Goal: Information Seeking & Learning: Learn about a topic

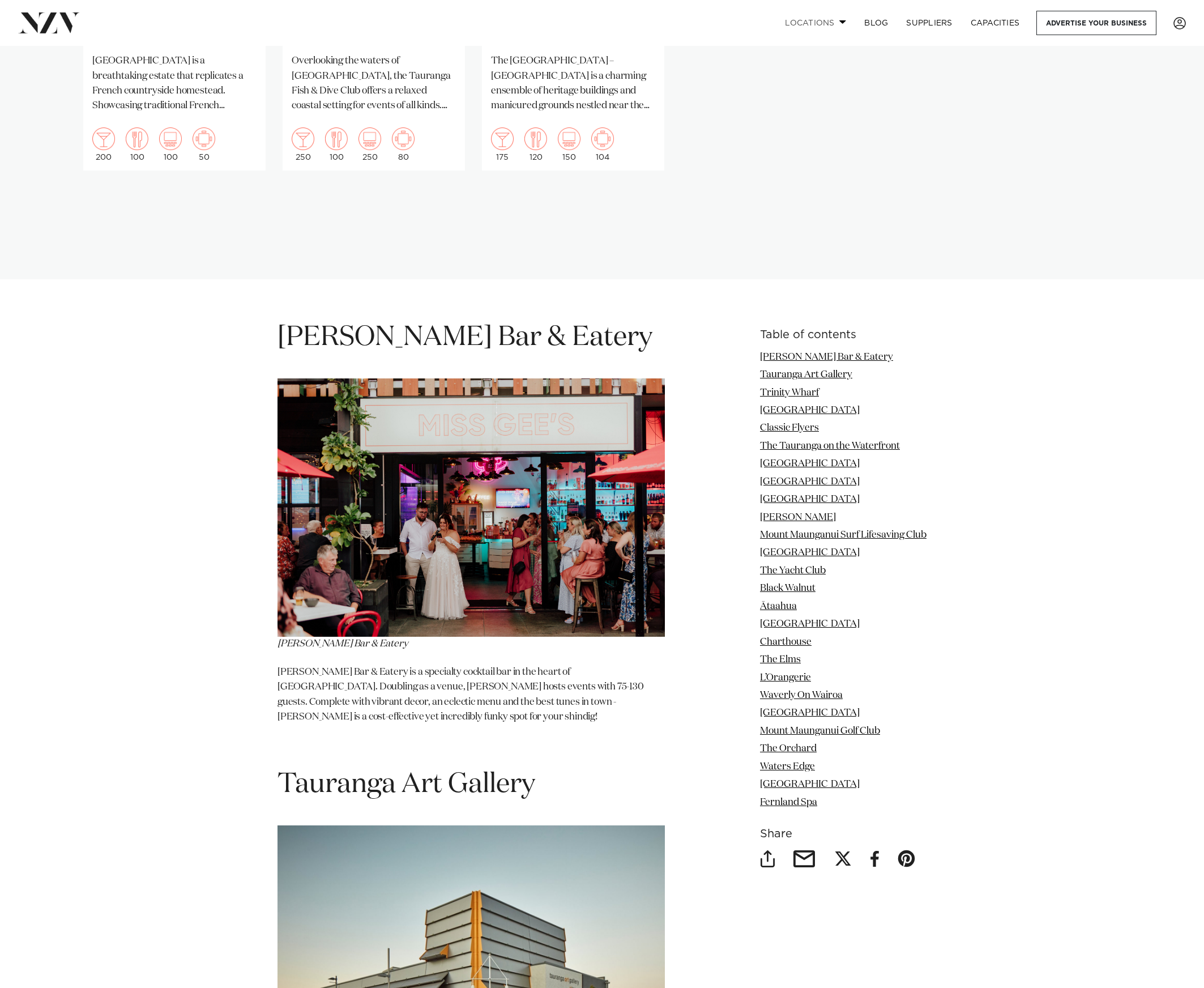
scroll to position [1187, 0]
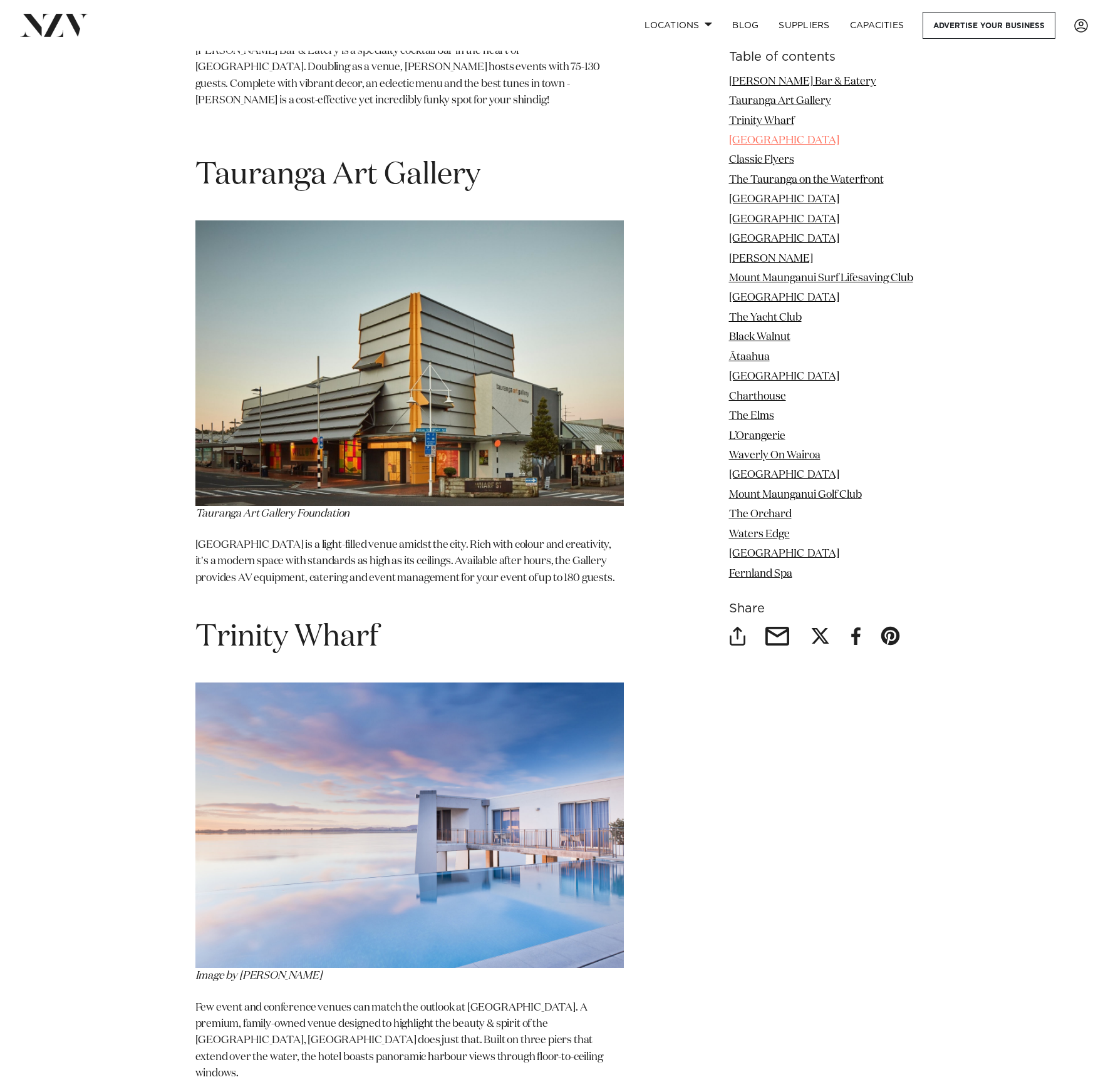
scroll to position [1752, 0]
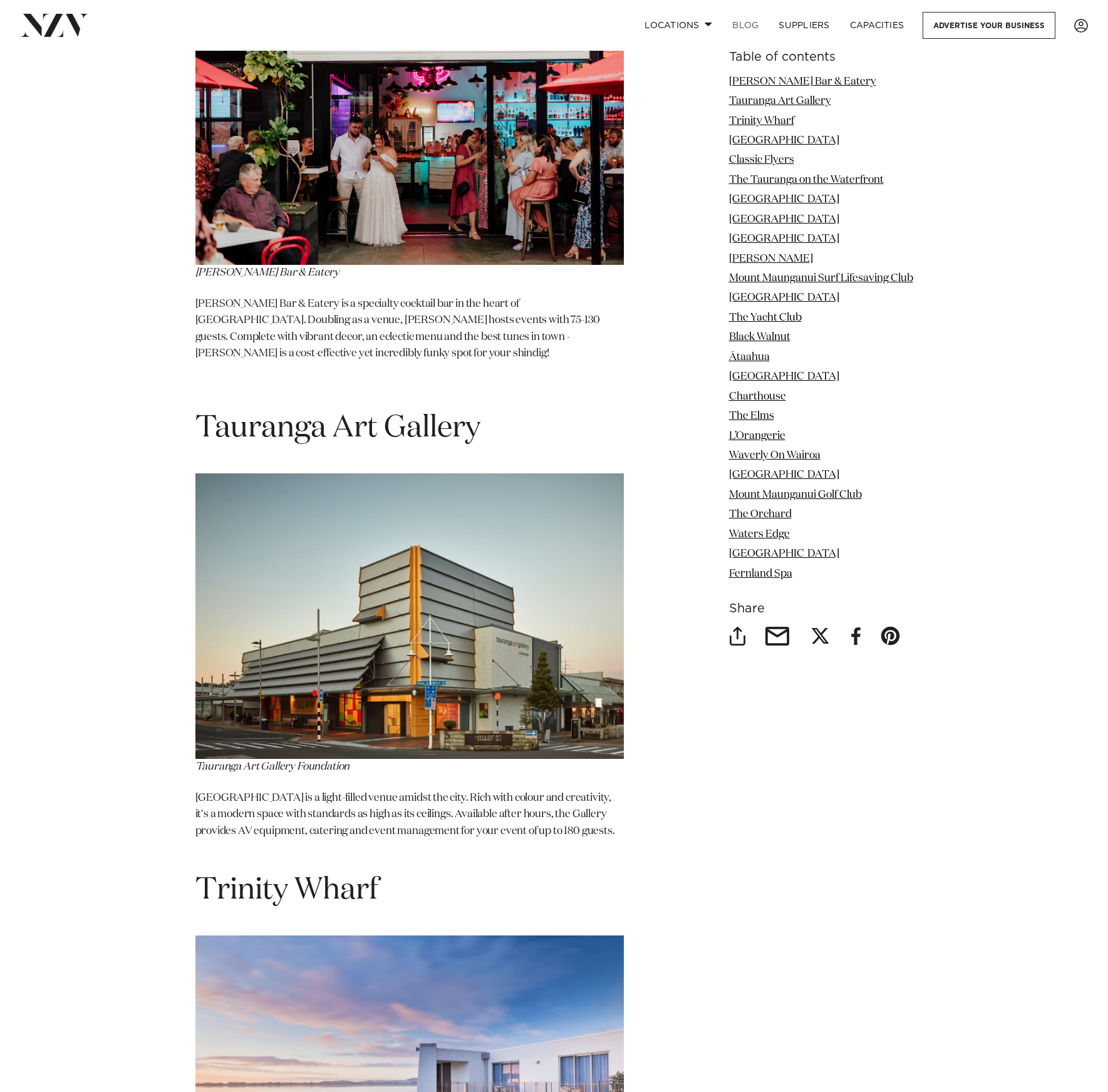
click at [751, 24] on link "BLOG" at bounding box center [745, 26] width 46 height 27
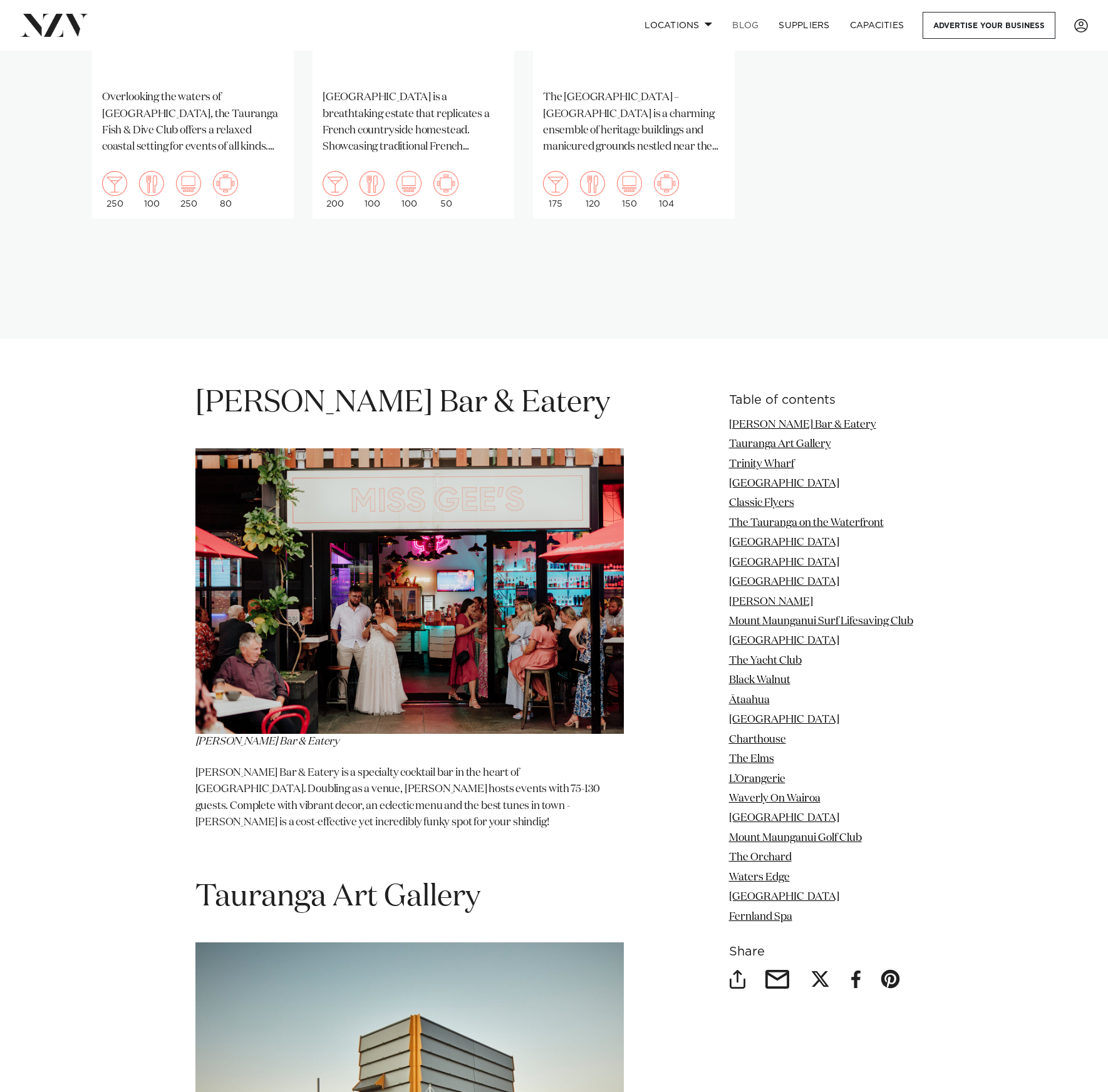
scroll to position [1283, 0]
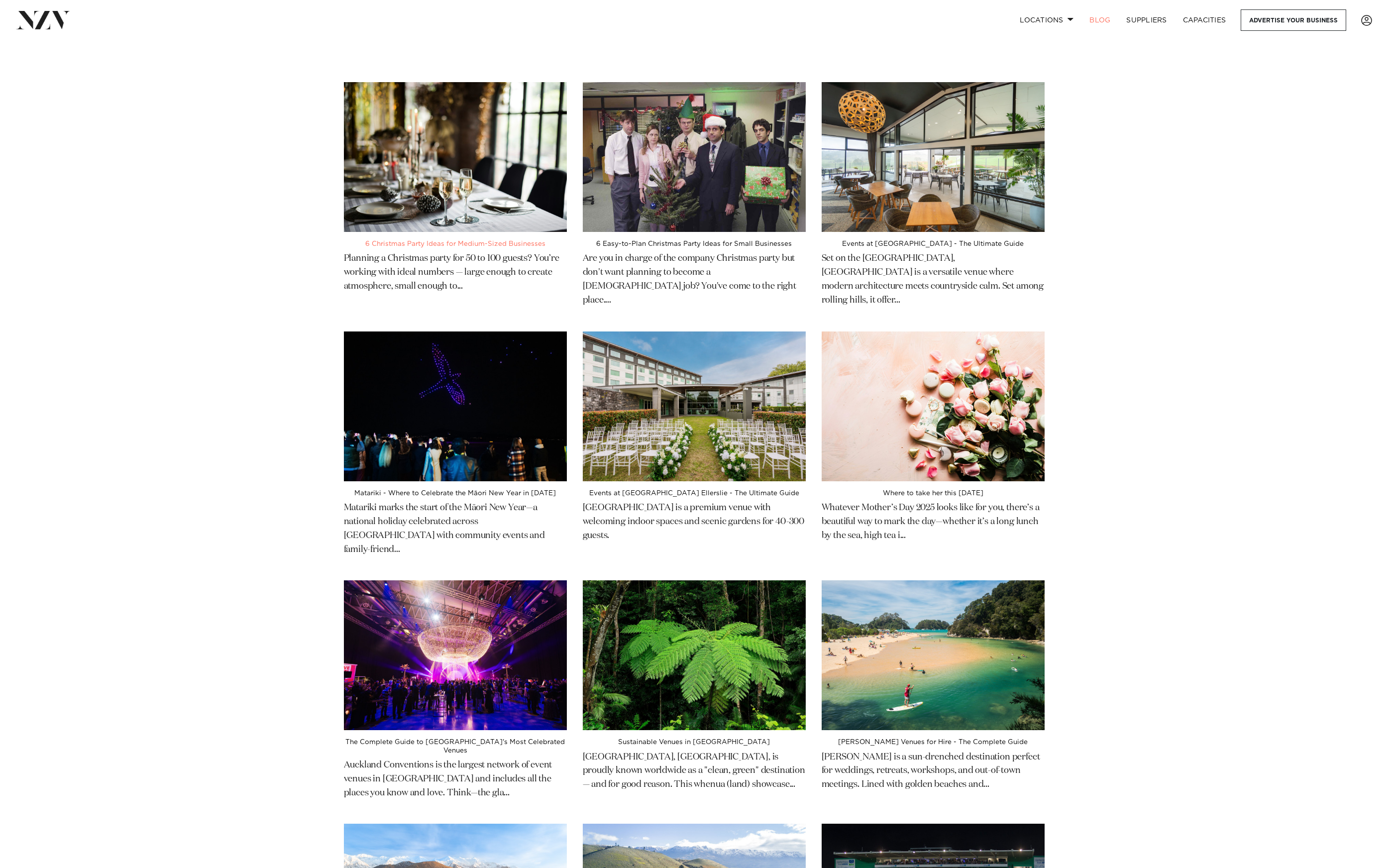
click at [441, 122] on img at bounding box center [455, 157] width 223 height 150
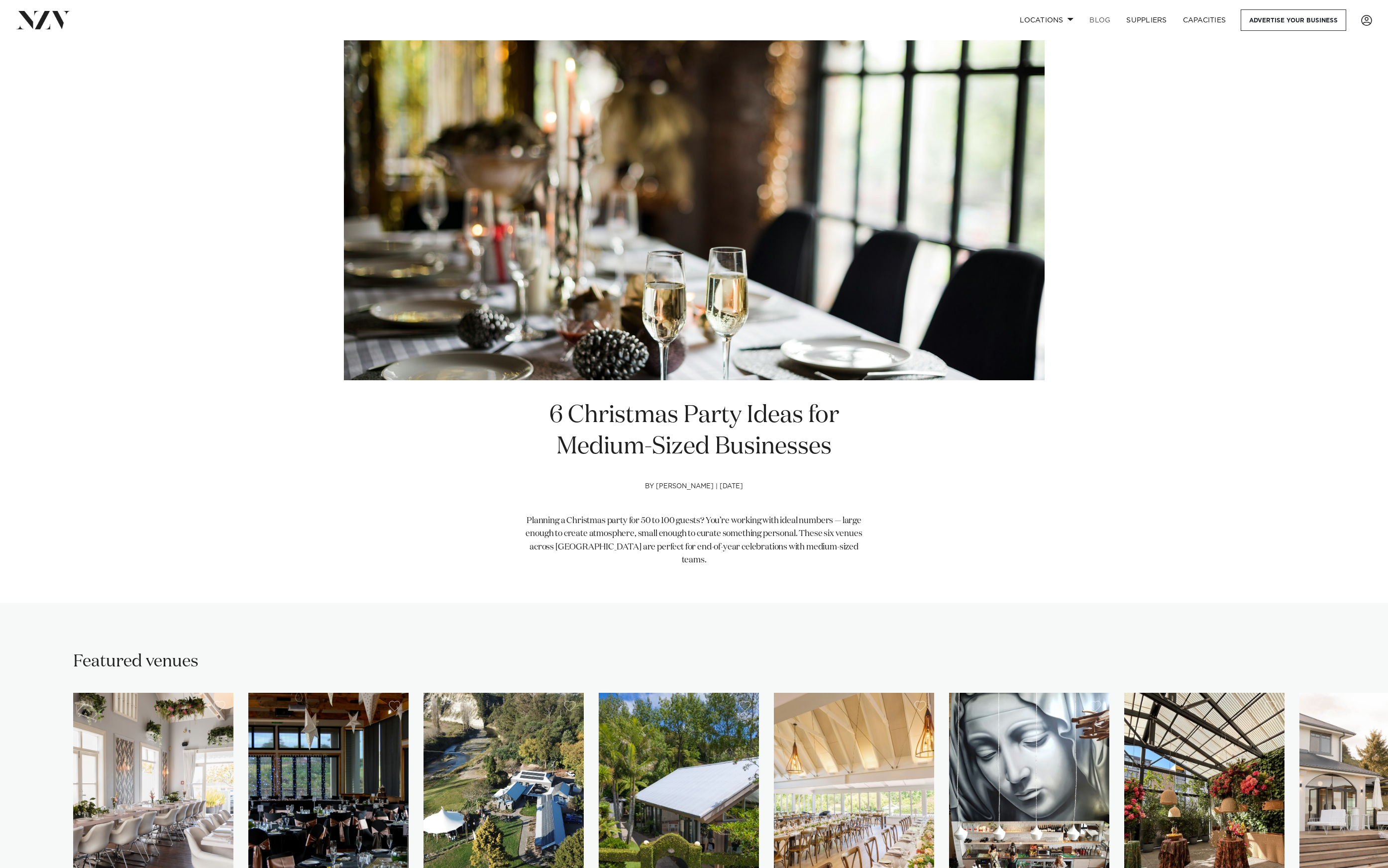
click at [1092, 19] on link "BLOG" at bounding box center [1100, 20] width 37 height 22
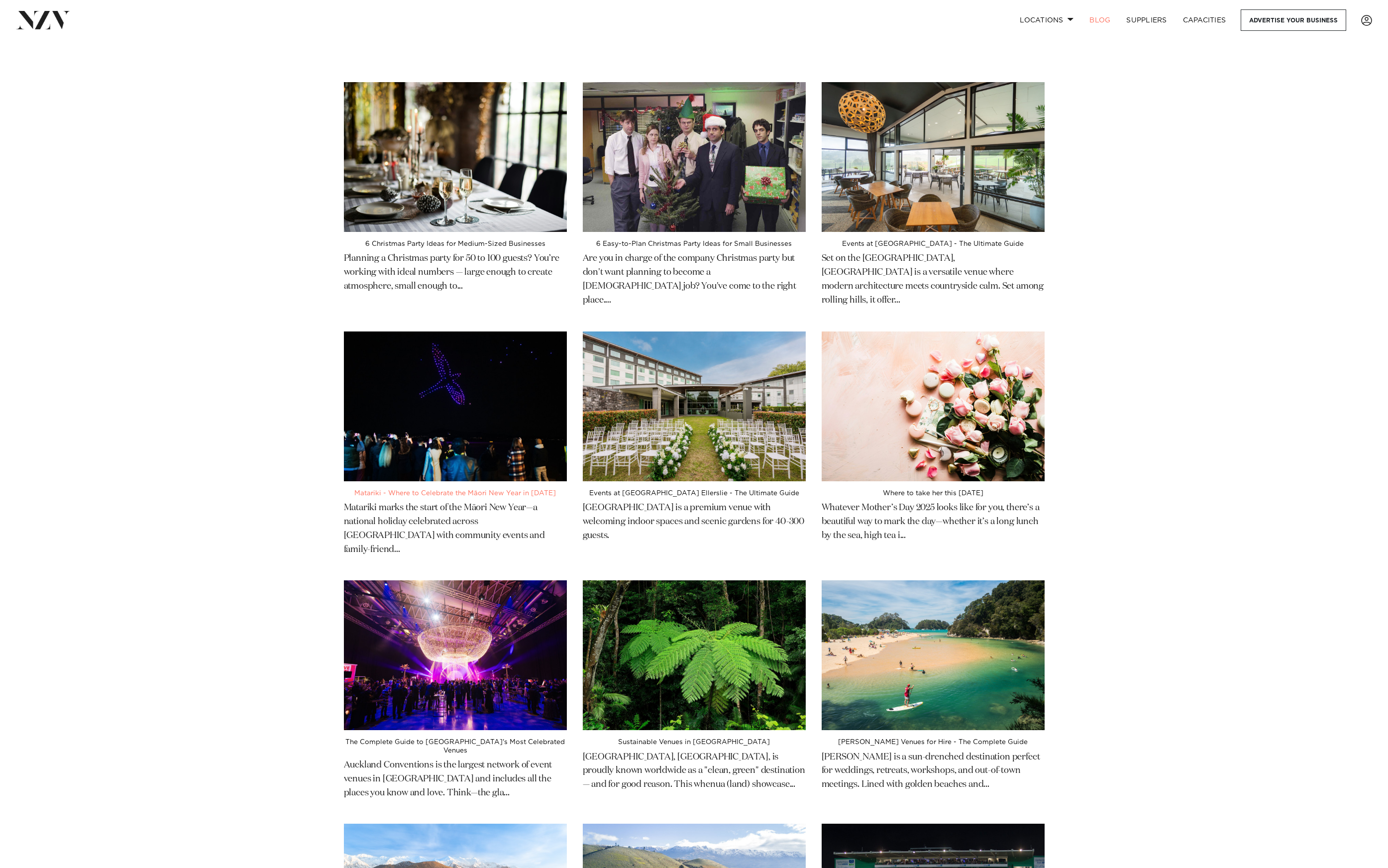
click at [555, 331] on img at bounding box center [455, 406] width 223 height 150
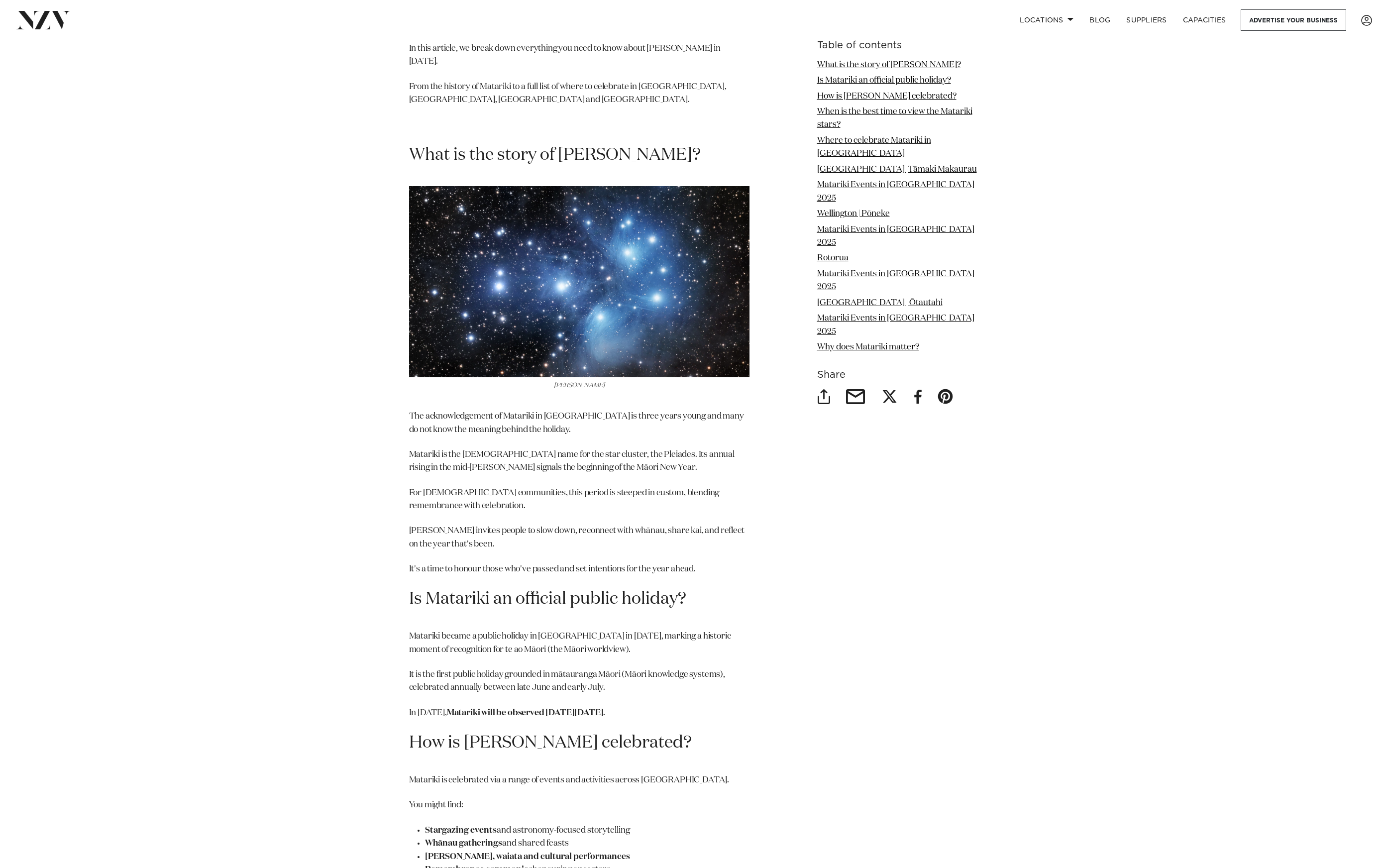
scroll to position [531, 0]
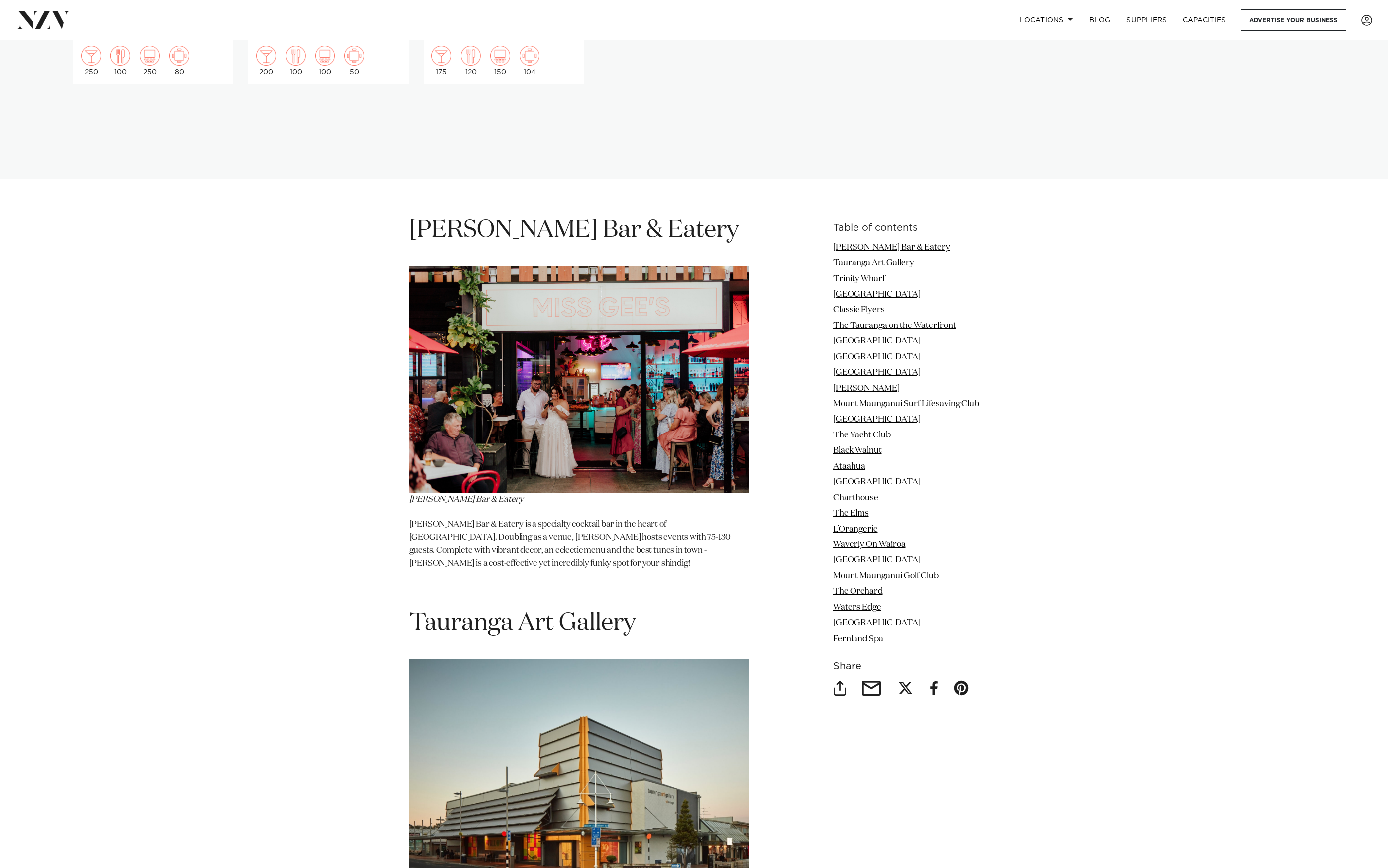
scroll to position [1131, 0]
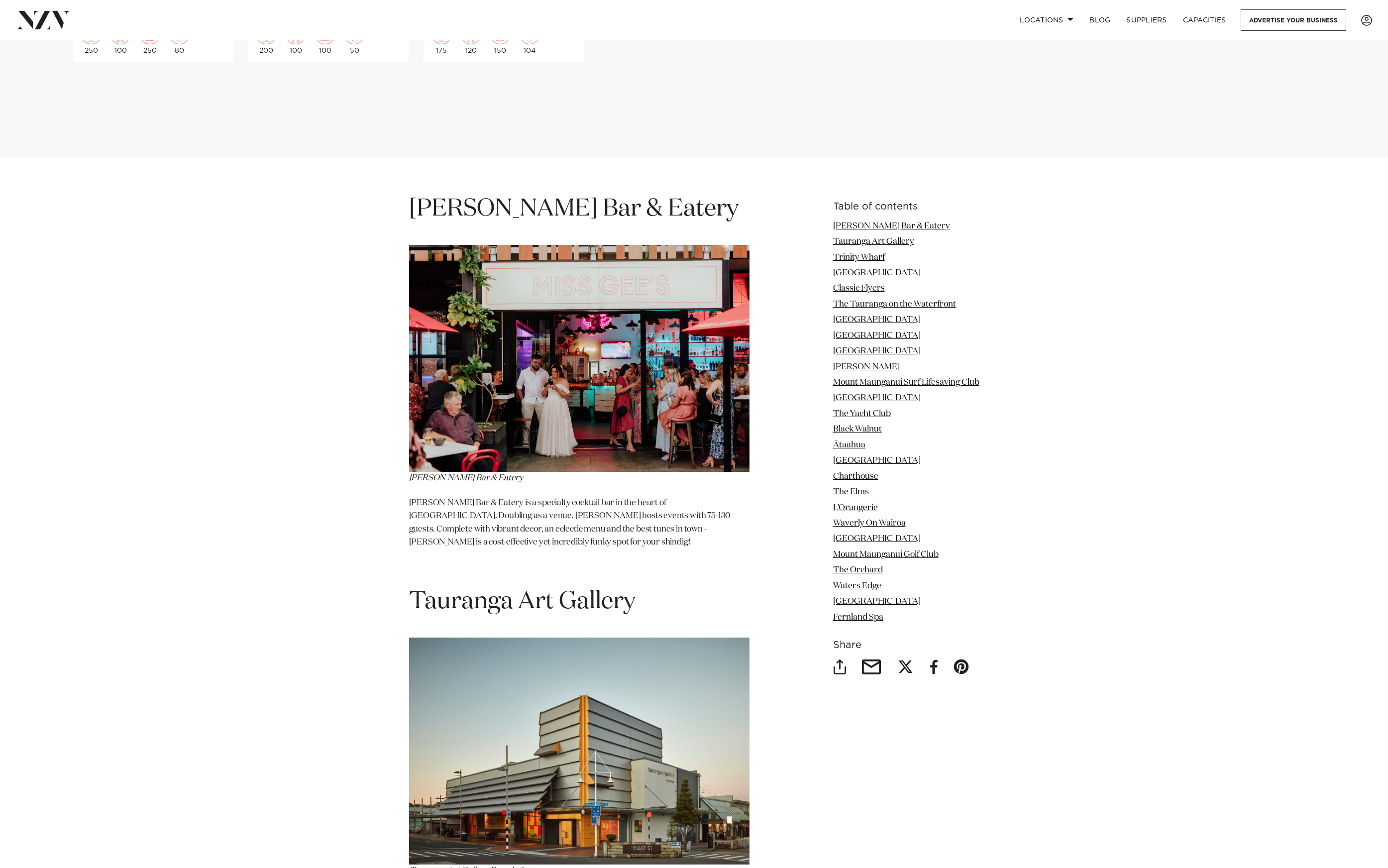
click at [883, 235] on li "Tauranga Art Gallery" at bounding box center [906, 242] width 147 height 13
click at [876, 238] on link "Tauranga Art Gallery" at bounding box center [873, 242] width 81 height 9
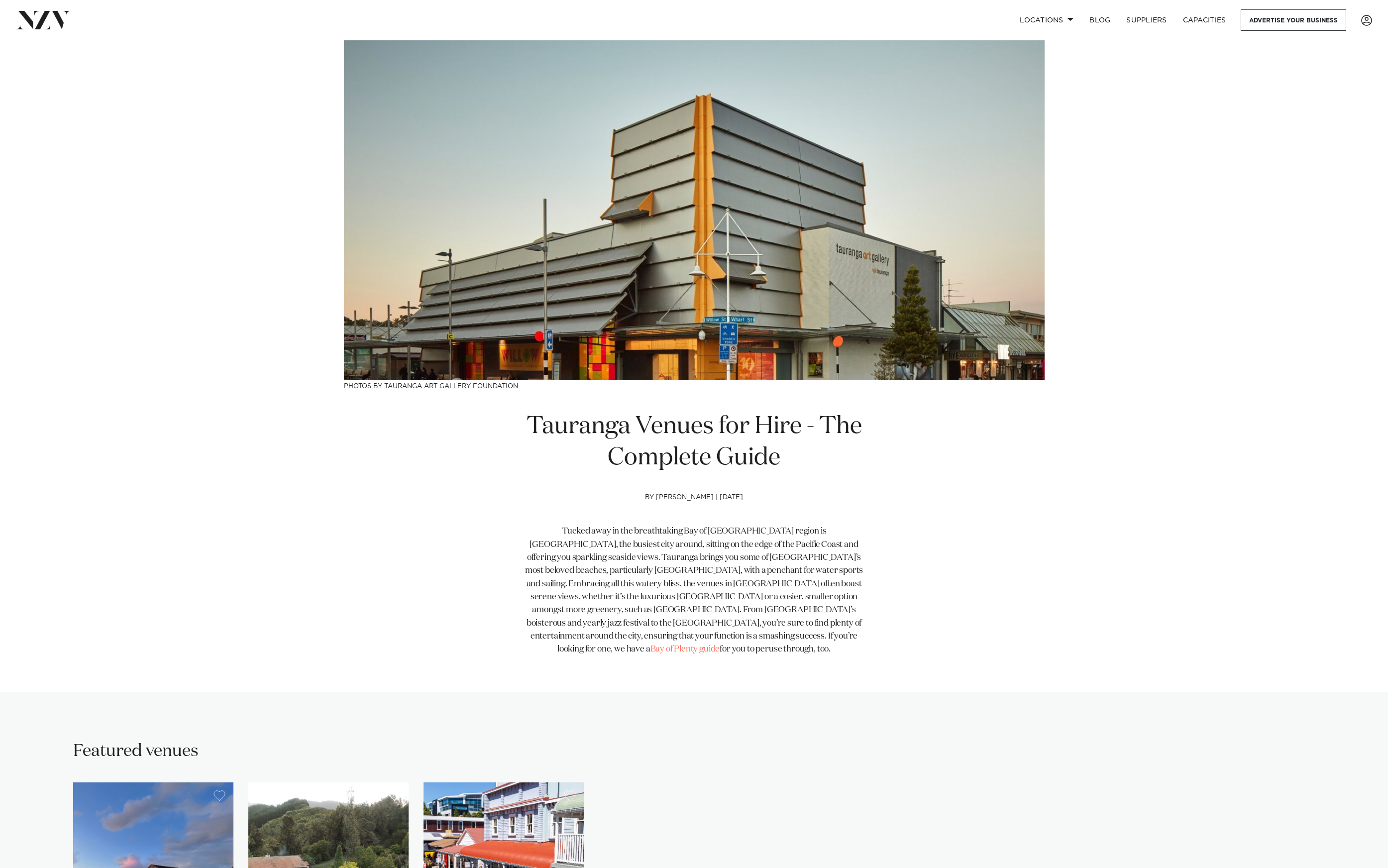
click at [577, 126] on img at bounding box center [694, 210] width 700 height 340
click at [1097, 19] on link "BLOG" at bounding box center [1100, 20] width 37 height 22
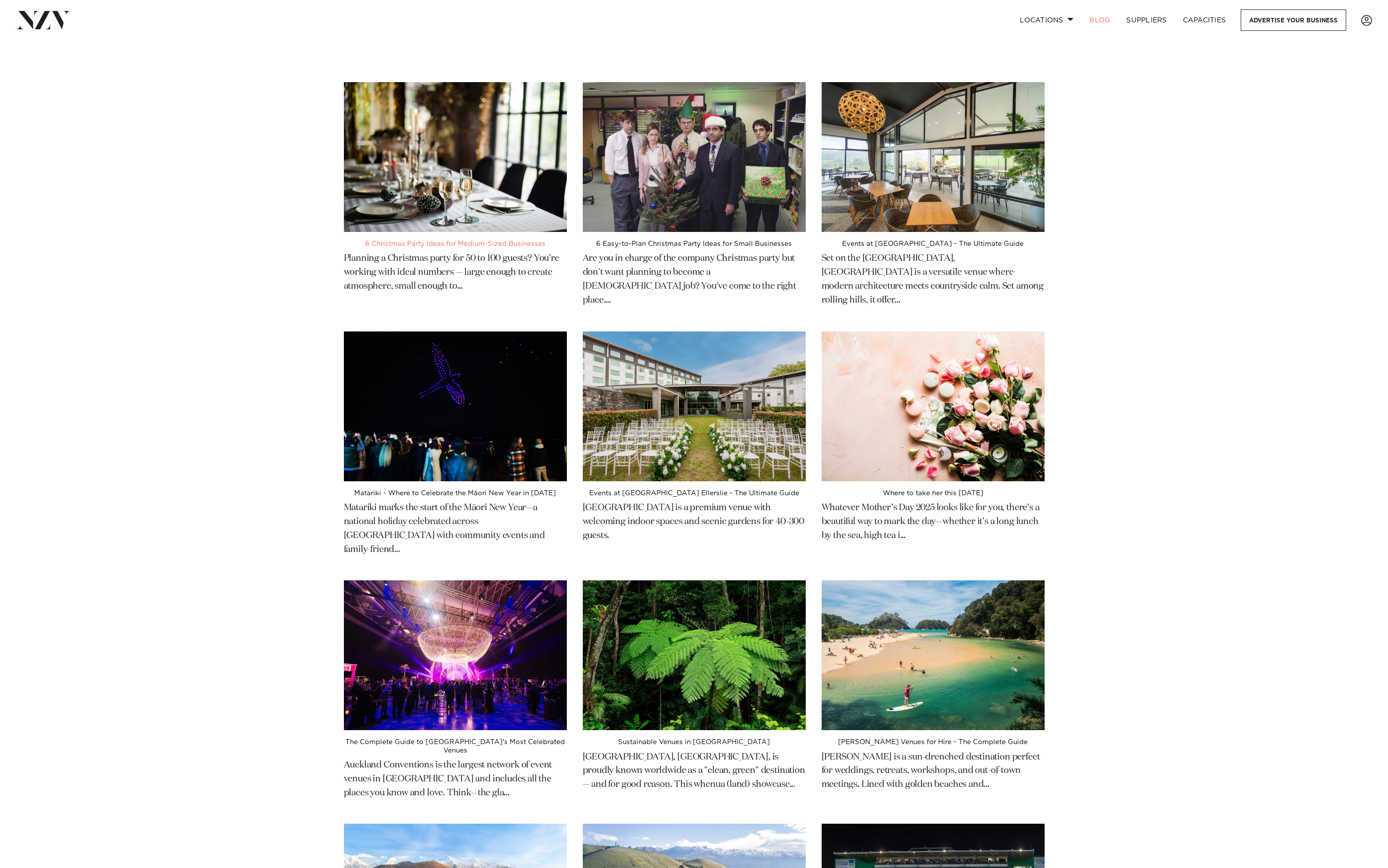
click at [537, 170] on img at bounding box center [455, 157] width 223 height 150
